Goal: Transaction & Acquisition: Download file/media

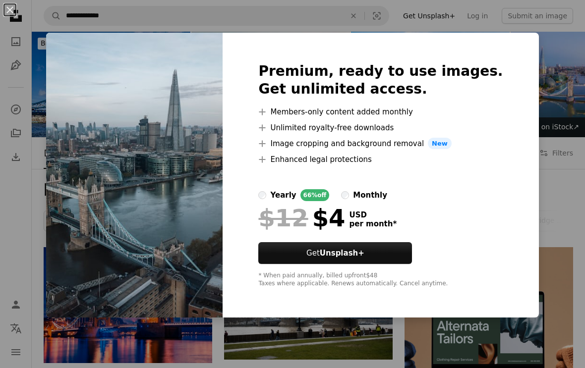
scroll to position [384, 0]
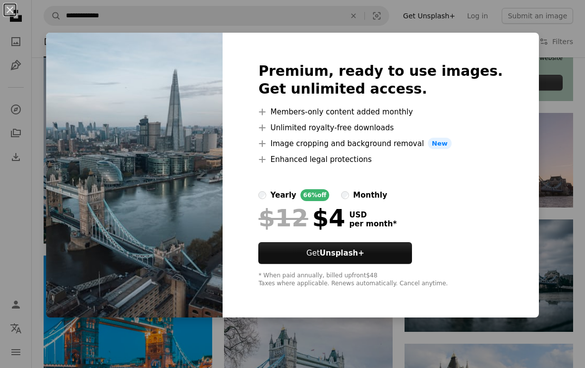
click at [532, 119] on div "An X shape Premium, ready to use images. Get unlimited access. A plus sign Memb…" at bounding box center [292, 184] width 585 height 368
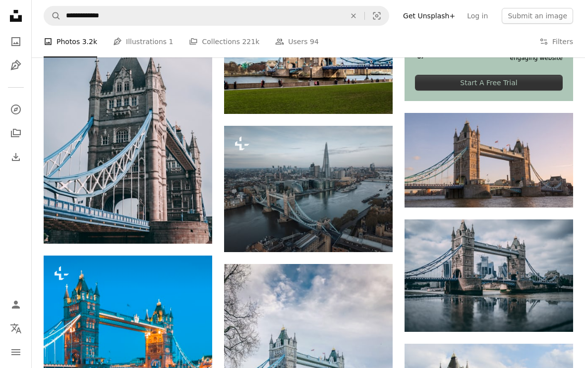
click at [531, 118] on img at bounding box center [489, 160] width 169 height 95
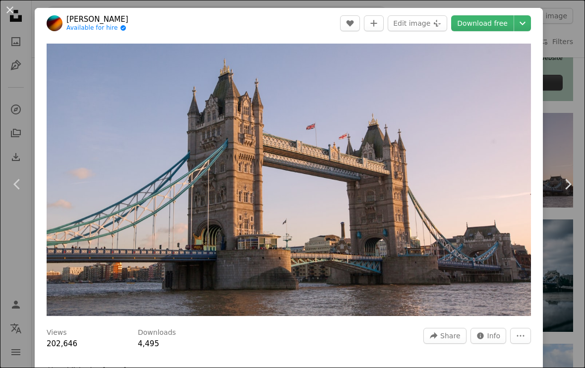
click at [501, 24] on link "Download free" at bounding box center [482, 23] width 62 height 16
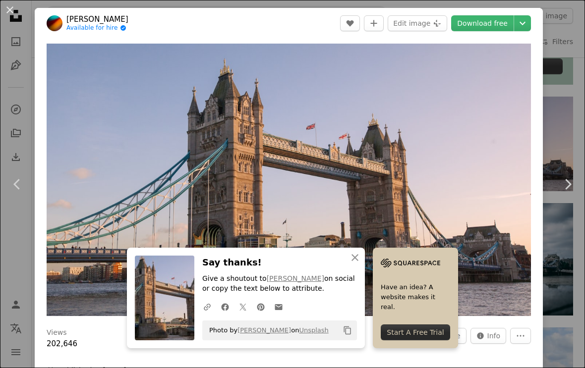
click at [565, 110] on div "An X shape Chevron left Chevron right [PERSON_NAME] Available for hire A checkm…" at bounding box center [292, 184] width 585 height 368
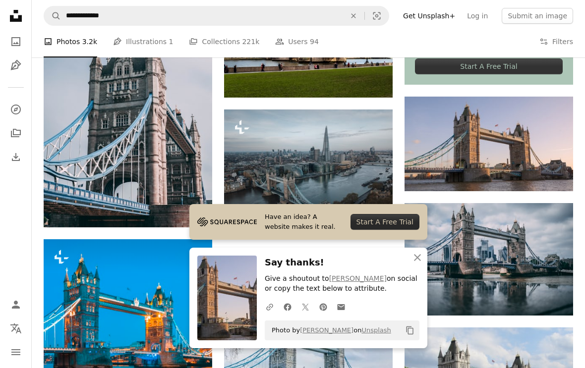
click at [354, 168] on img at bounding box center [308, 173] width 169 height 126
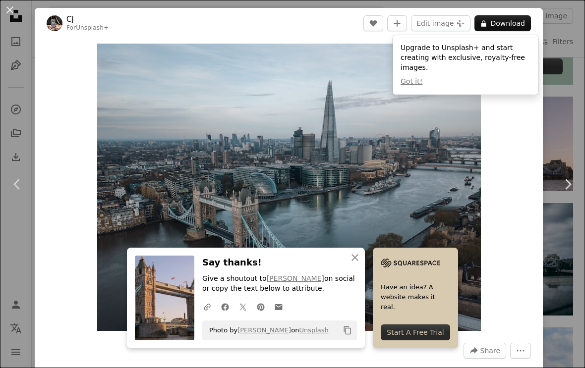
click at [567, 119] on div "An X shape Chevron left Chevron right Cj For Unsplash+ A heart A plus sign Edit…" at bounding box center [292, 184] width 585 height 368
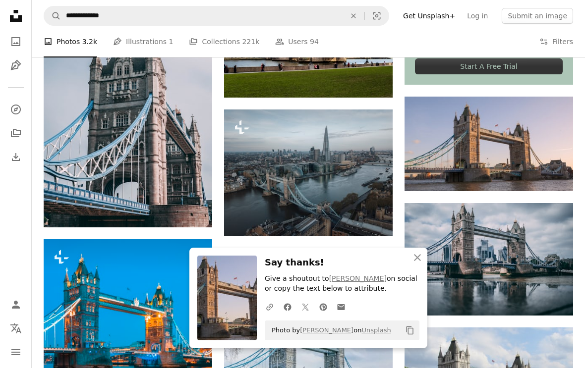
click at [562, 123] on img at bounding box center [489, 144] width 169 height 95
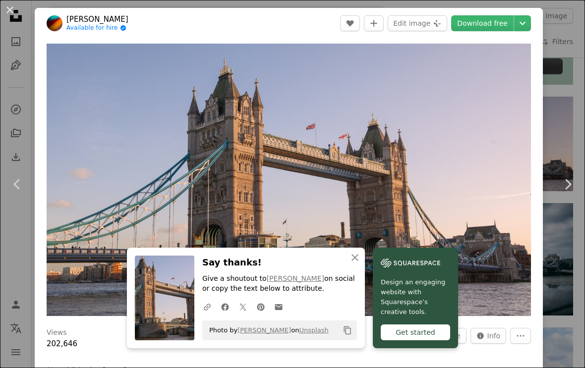
click at [565, 128] on div "An X shape Chevron left Chevron right [PERSON_NAME] Available for hire A checkm…" at bounding box center [292, 184] width 585 height 368
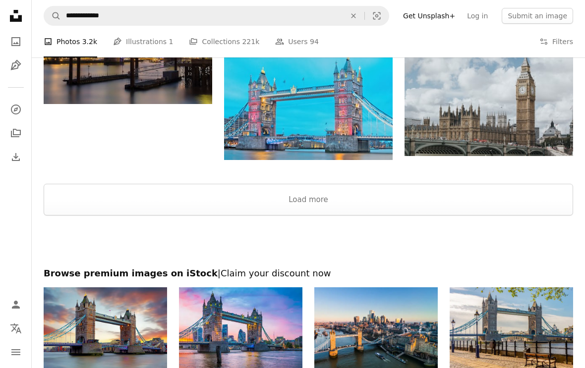
scroll to position [1378, 0]
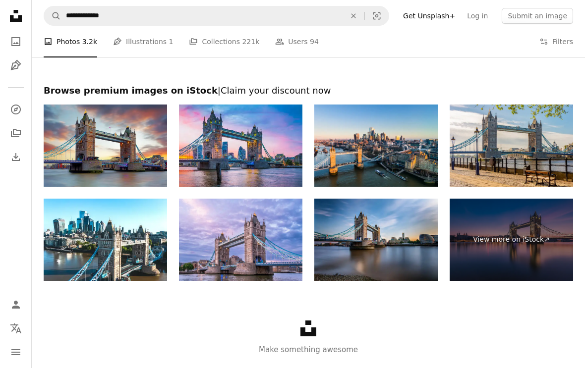
click at [359, 14] on icon "An X shape" at bounding box center [354, 16] width 22 height 8
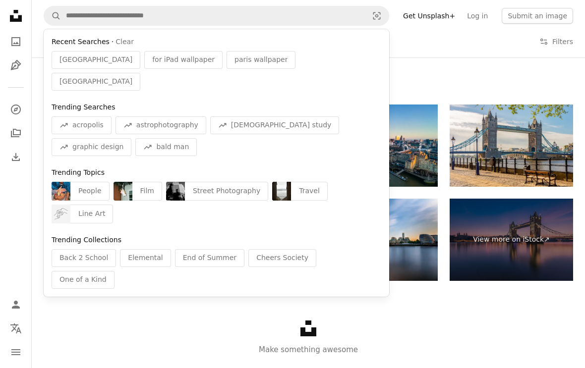
click at [235, 58] on span "paris wallpaper" at bounding box center [261, 60] width 53 height 10
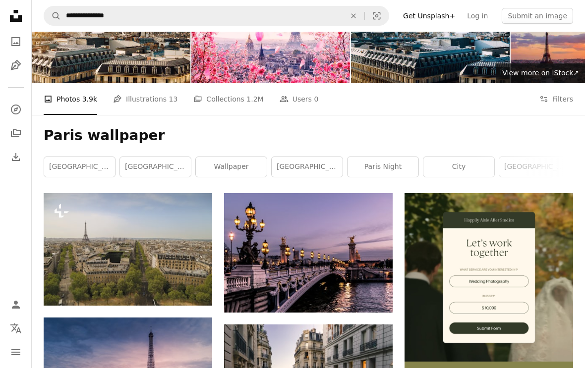
scroll to position [58, 0]
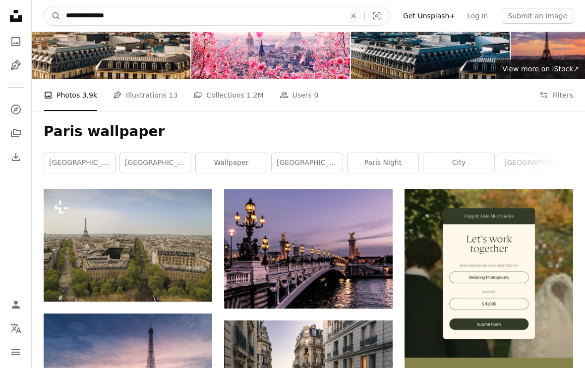
click at [79, 15] on input "**********" at bounding box center [202, 15] width 282 height 19
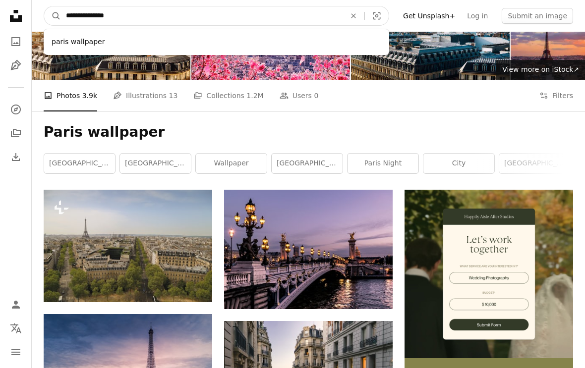
click at [128, 17] on input "**********" at bounding box center [202, 15] width 282 height 19
type input "**********"
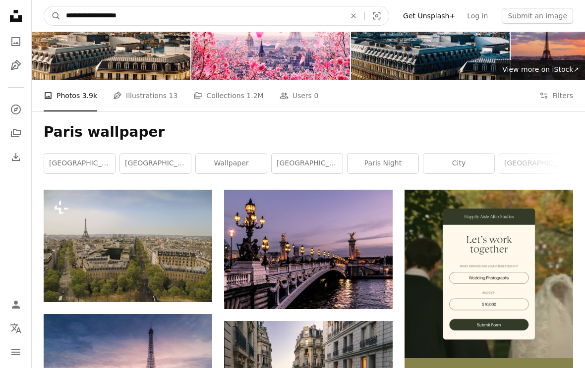
click at [53, 15] on button "A magnifying glass" at bounding box center [52, 15] width 17 height 19
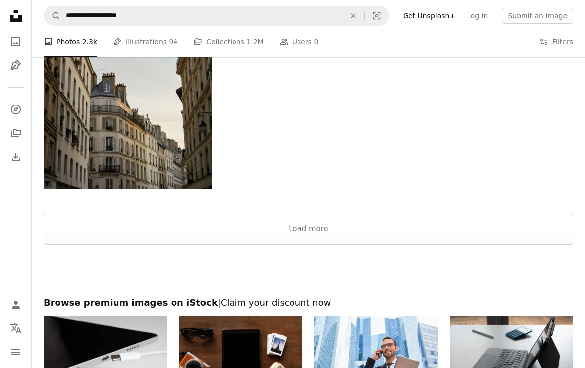
scroll to position [1807, 0]
